Goal: Check status: Check status

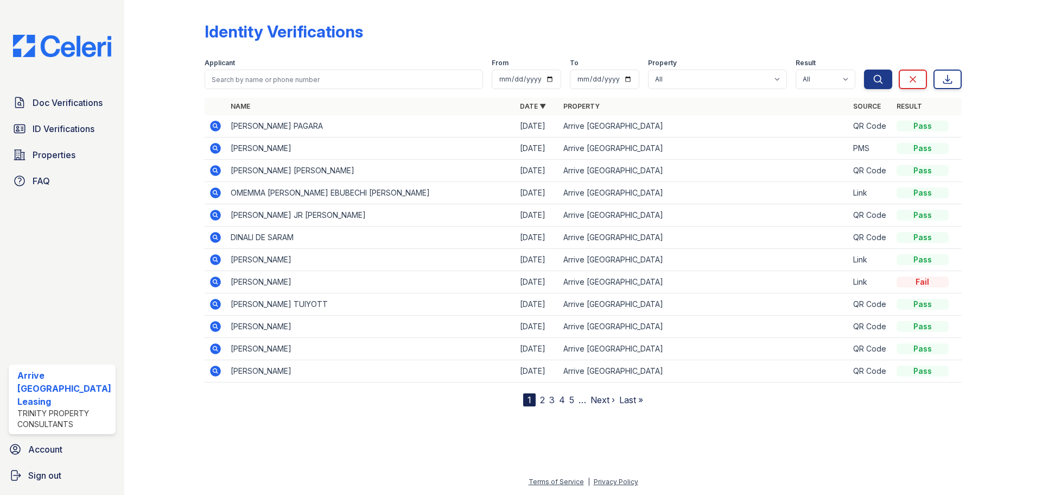
click at [442, 36] on div "Identity Verifications" at bounding box center [583, 36] width 757 height 28
click at [41, 124] on span "ID Verifications" at bounding box center [64, 128] width 62 height 13
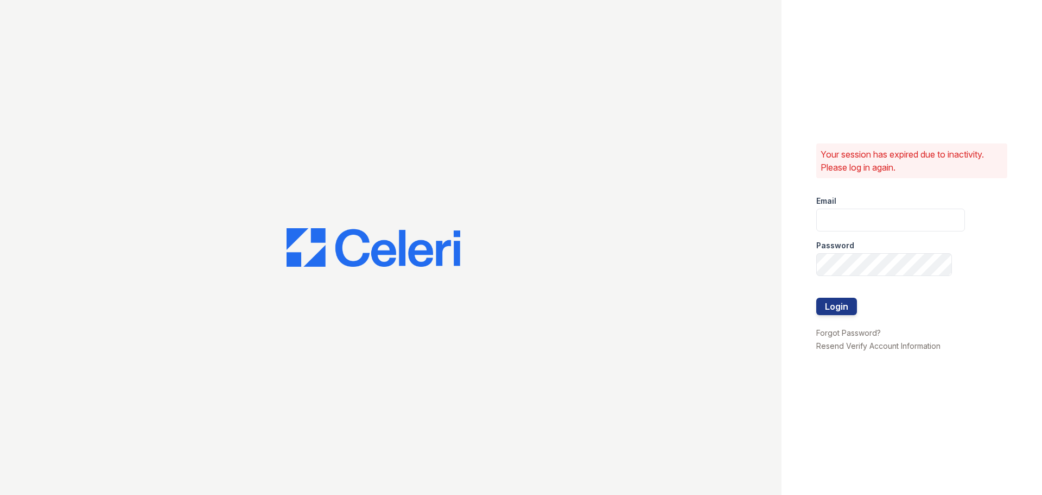
type input "arrivenorthbethesda@trinity-pm.com"
click at [830, 302] on button "Login" at bounding box center [837, 306] width 41 height 17
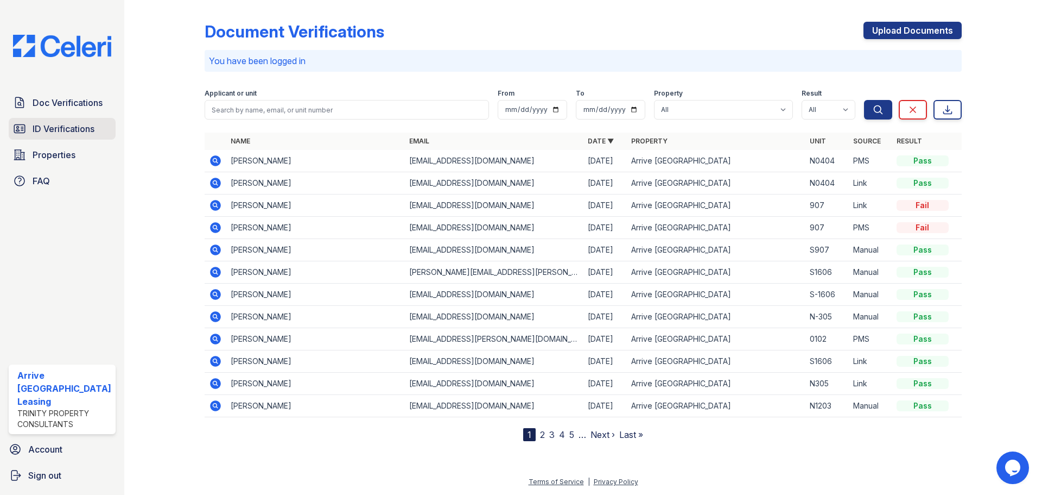
click at [71, 127] on span "ID Verifications" at bounding box center [64, 128] width 62 height 13
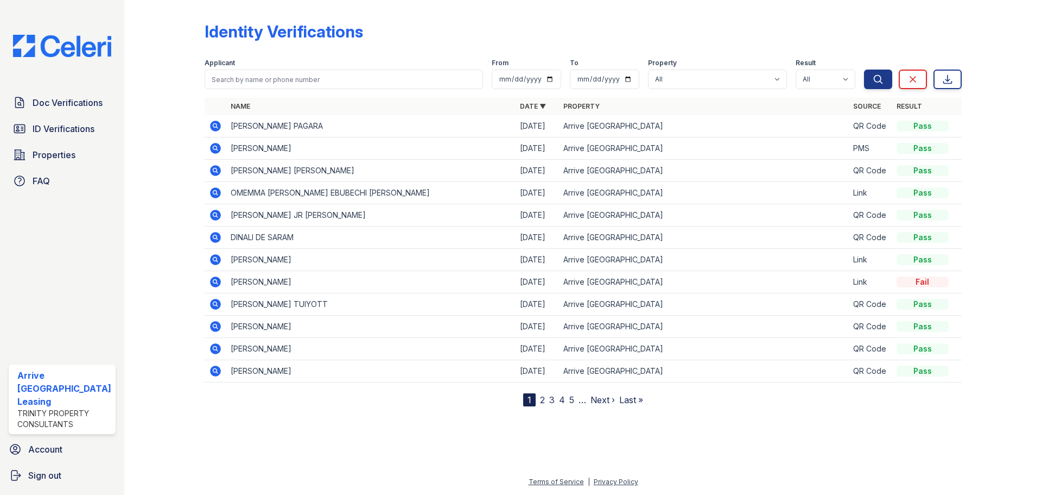
click at [214, 124] on icon at bounding box center [215, 125] width 13 height 13
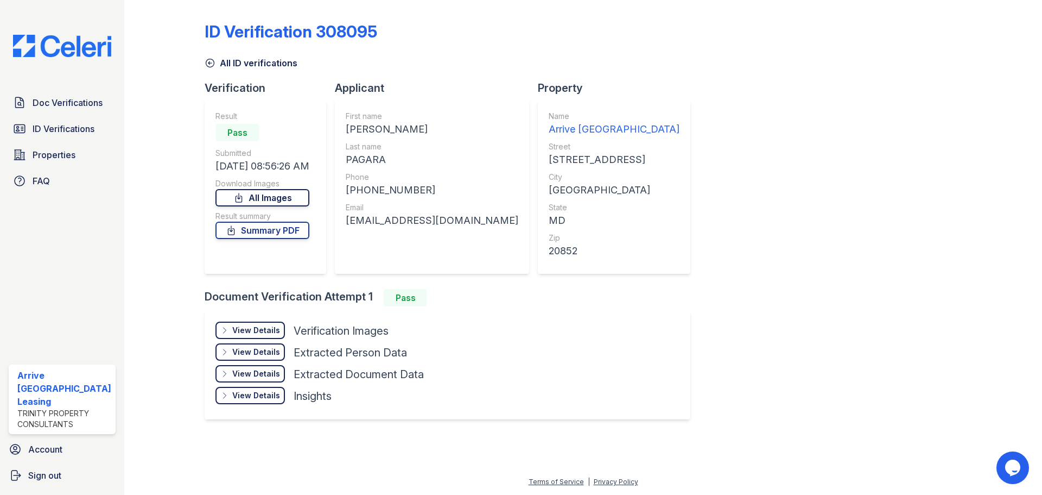
click at [261, 196] on link "All Images" at bounding box center [263, 197] width 94 height 17
